Goal: Task Accomplishment & Management: Use online tool/utility

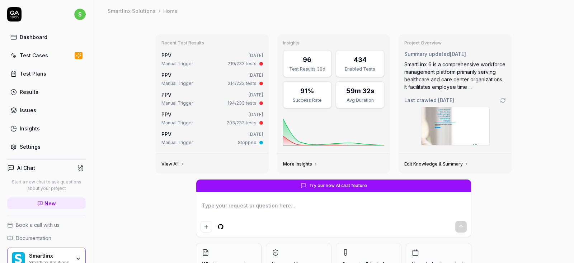
click at [34, 56] on div "Test Cases" at bounding box center [34, 56] width 28 height 8
click at [35, 73] on div "Test Plans" at bounding box center [33, 74] width 27 height 8
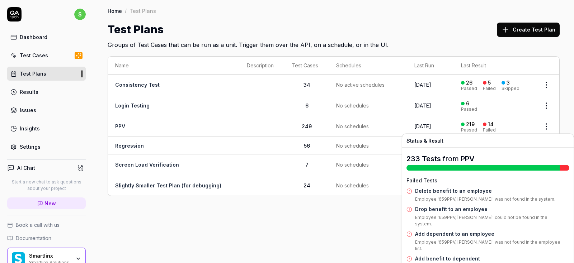
click at [474, 126] on div "219" at bounding box center [470, 124] width 9 height 6
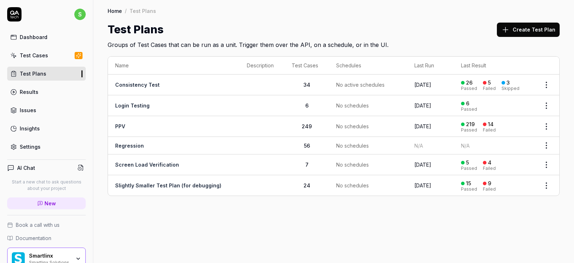
click at [490, 129] on div "Failed" at bounding box center [489, 130] width 13 height 4
click at [29, 93] on div "Results" at bounding box center [29, 92] width 19 height 8
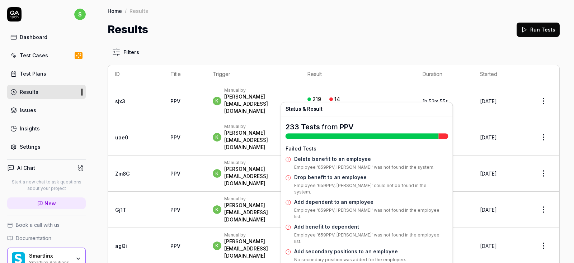
click at [340, 96] on div "14" at bounding box center [337, 99] width 6 height 6
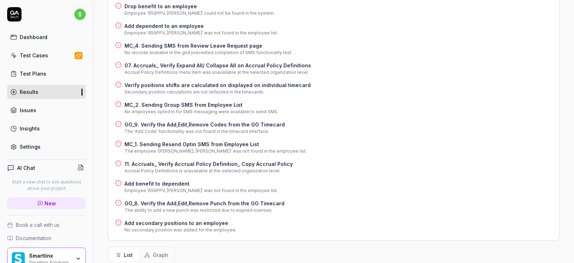
scroll to position [190, 0]
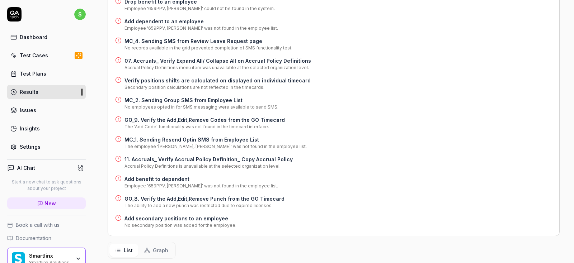
click at [168, 156] on h4 "11. Accruals_ Verify Accrual Policy Definition_ Copy Accrual Policy" at bounding box center [208, 160] width 168 height 8
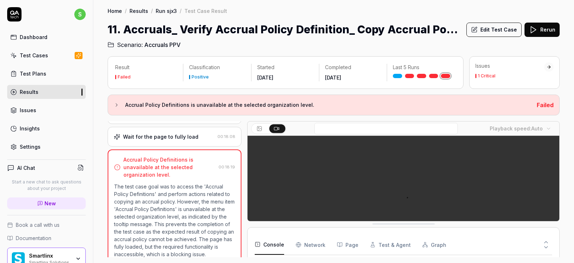
scroll to position [268, 0]
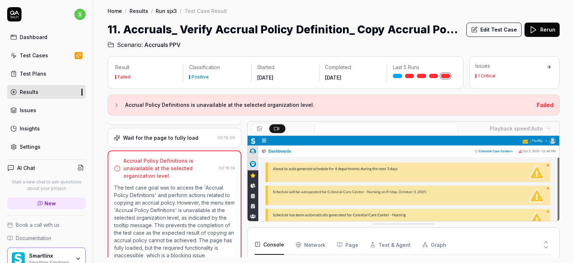
click at [496, 29] on button "Edit Test Case" at bounding box center [493, 30] width 55 height 14
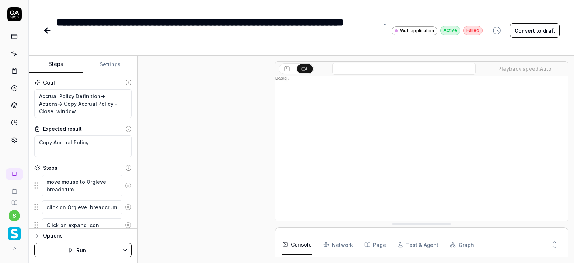
scroll to position [231, 0]
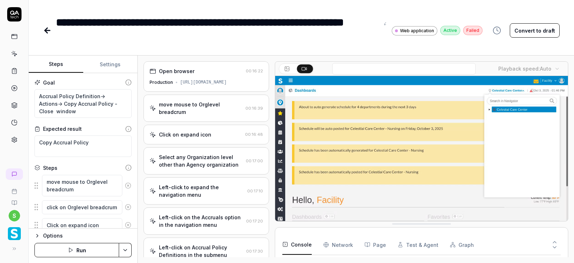
type textarea "*"
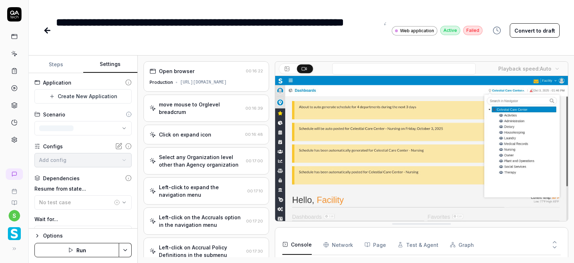
click at [101, 61] on button "Settings" at bounding box center [110, 64] width 55 height 17
